Goal: Information Seeking & Learning: Learn about a topic

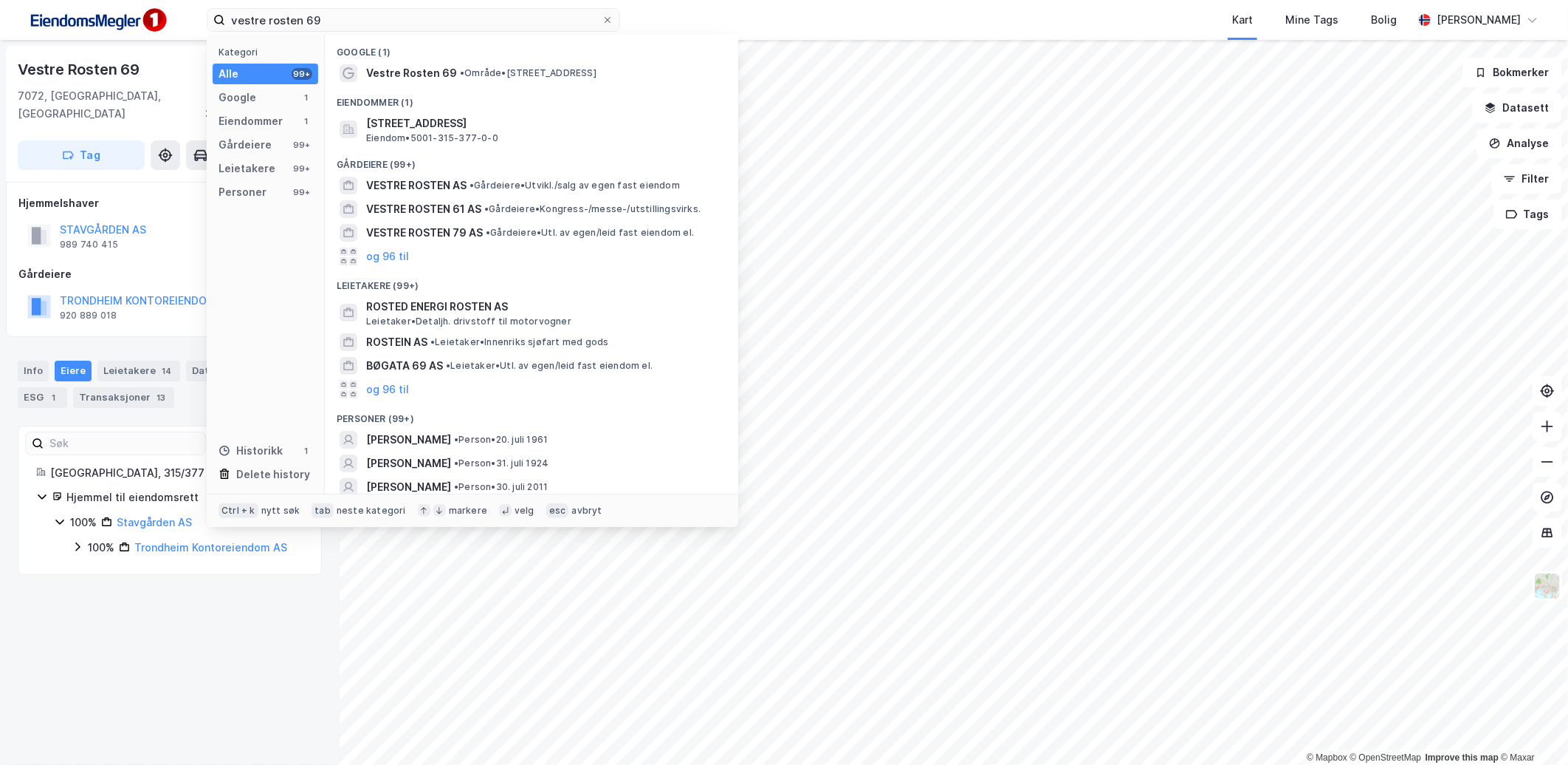
click at [320, 18] on input "vestre rosten 69" at bounding box center [413, 20] width 377 height 22
type input "ilevollen 3c"
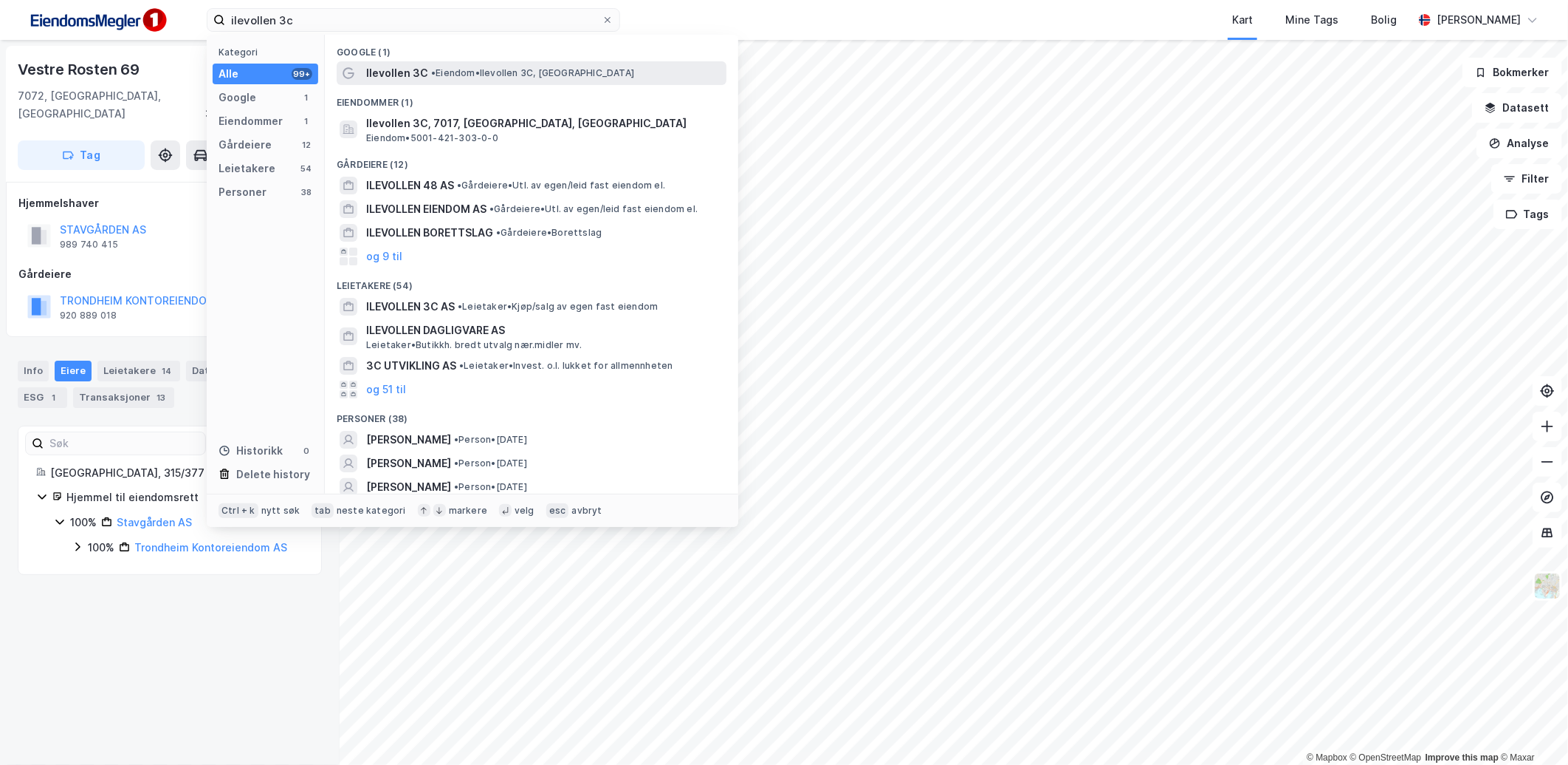
click at [455, 68] on span "• Eiendom • Ilevollen 3C, [GEOGRAPHIC_DATA]" at bounding box center [533, 74] width 203 height 12
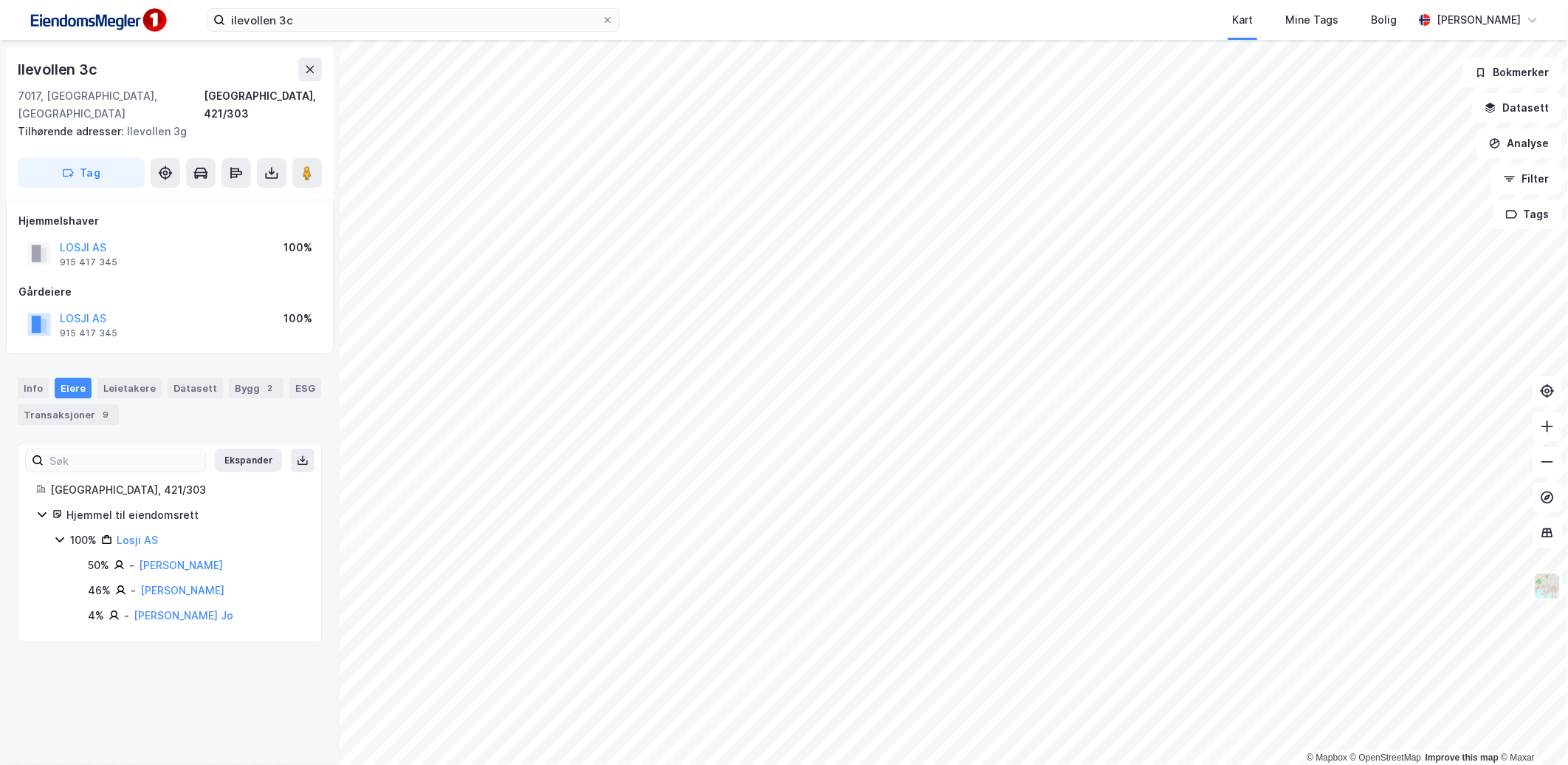
drag, startPoint x: 167, startPoint y: 547, endPoint x: 168, endPoint y: 659, distance: 112.0
click at [168, 659] on div "Ilevollen 3c 7017, [GEOGRAPHIC_DATA], [GEOGRAPHIC_DATA] [GEOGRAPHIC_DATA], 421/…" at bounding box center [170, 402] width 340 height 724
click at [32, 377] on div "Info" at bounding box center [33, 387] width 31 height 21
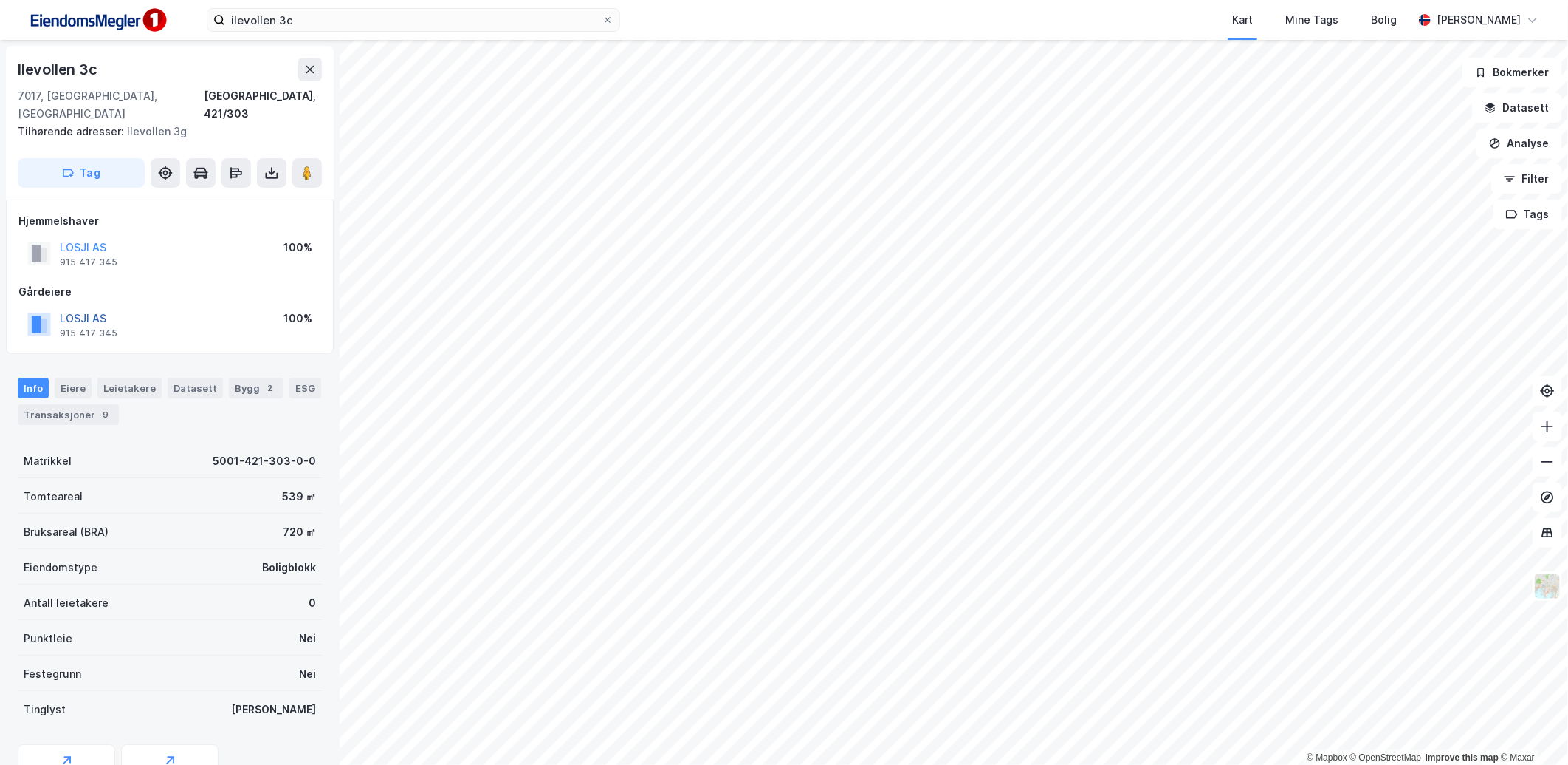
click at [0, 0] on button "LOSJI AS" at bounding box center [0, 0] width 0 height 0
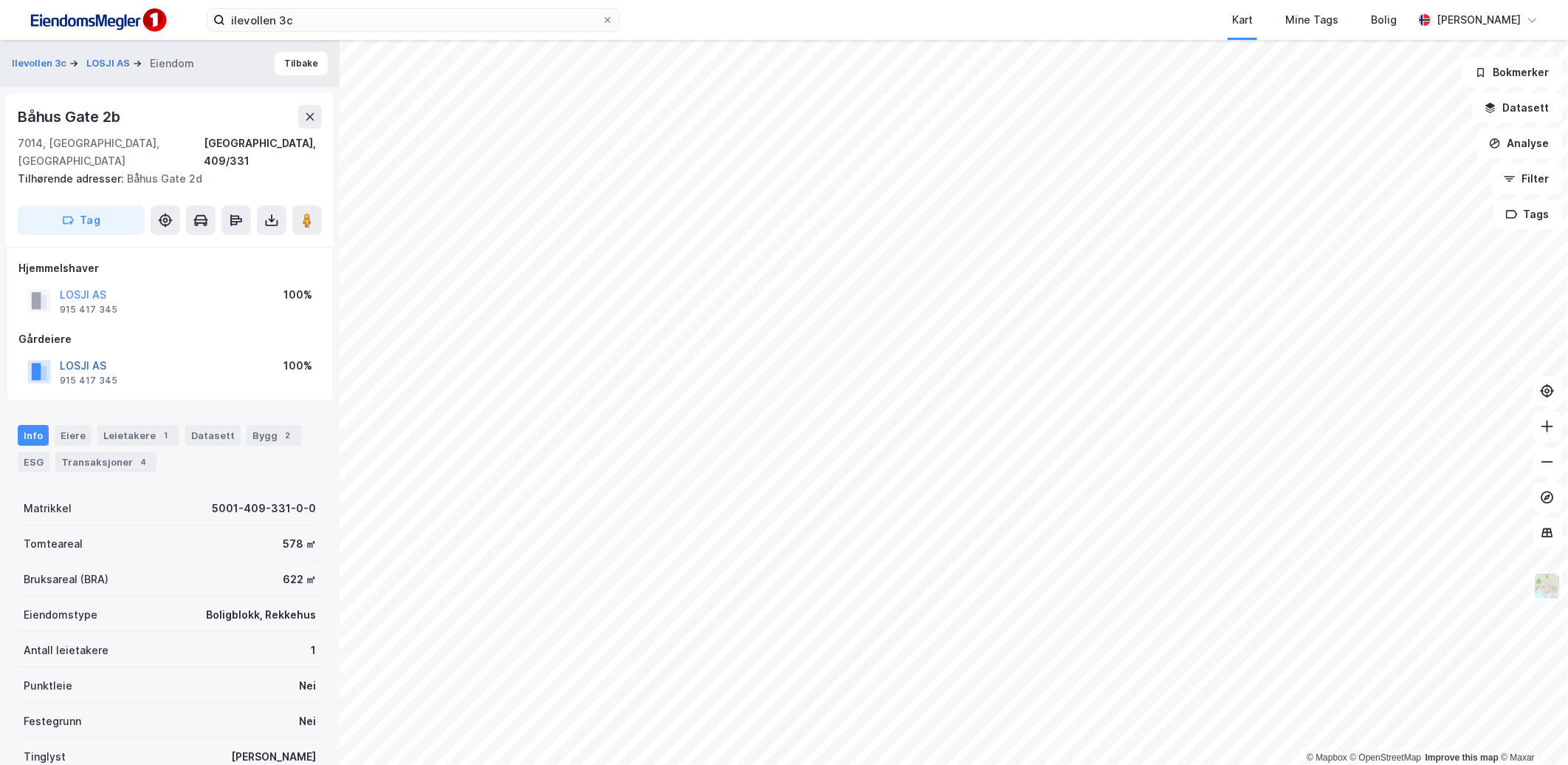
click at [0, 0] on button "LOSJI AS" at bounding box center [0, 0] width 0 height 0
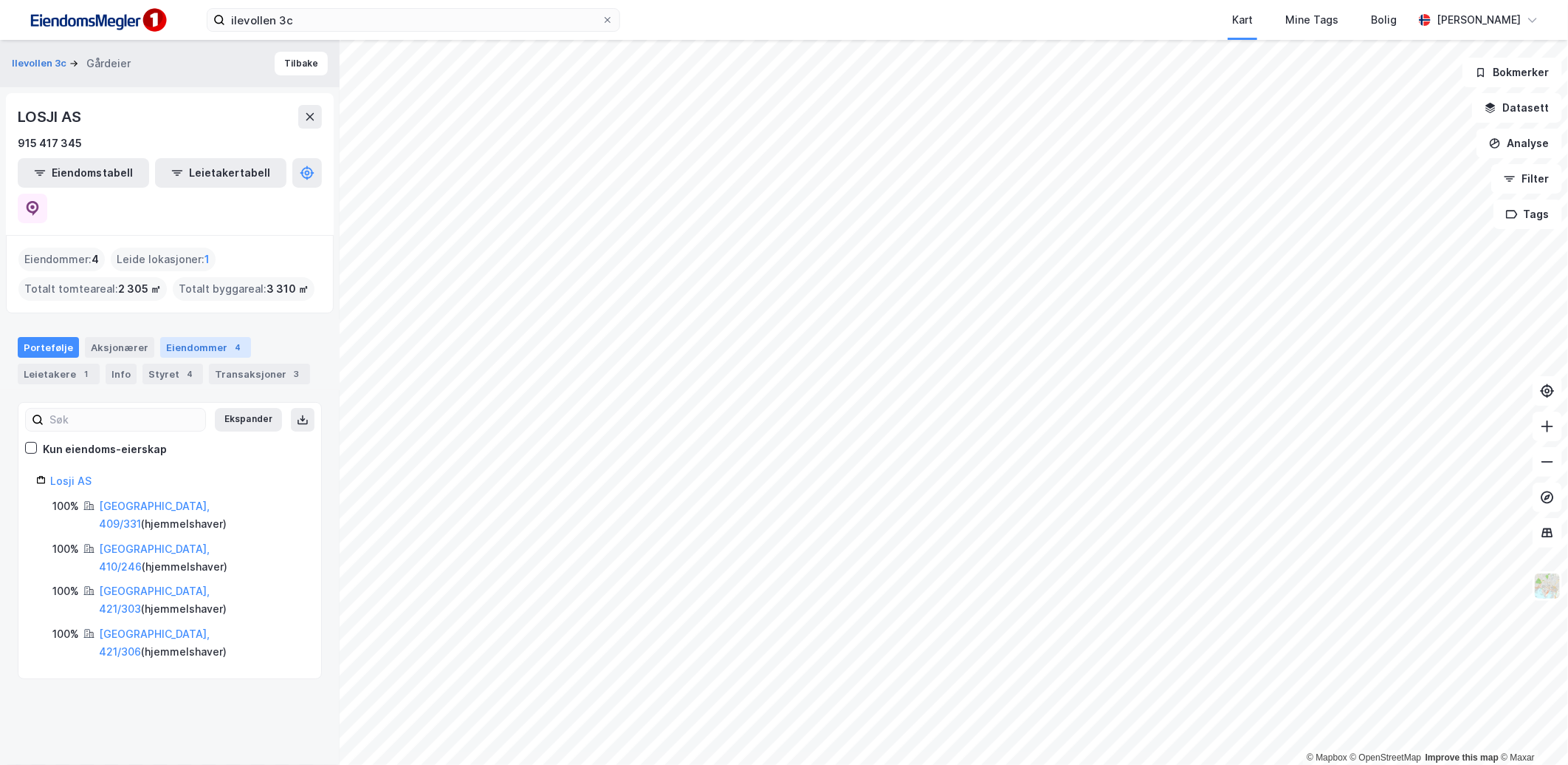
click at [171, 337] on div "Eiendommer 4" at bounding box center [205, 347] width 90 height 21
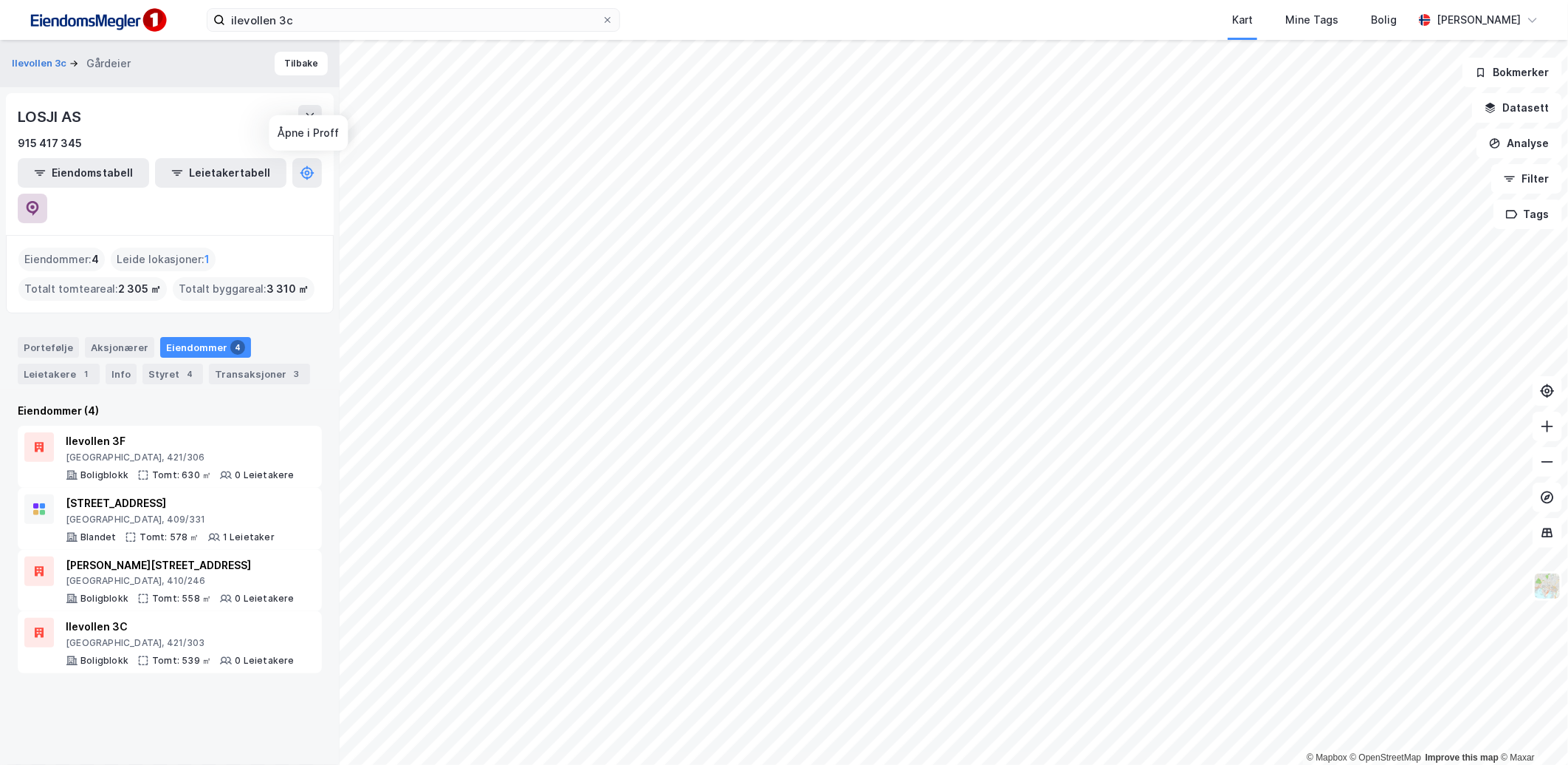
click at [35, 205] on icon at bounding box center [32, 207] width 4 height 4
